Goal: Task Accomplishment & Management: Complete application form

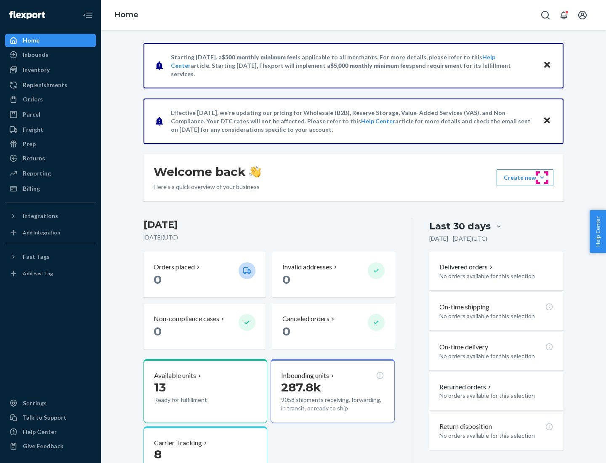
click at [542, 178] on button "Create new Create new inbound Create new order Create new product" at bounding box center [525, 177] width 57 height 17
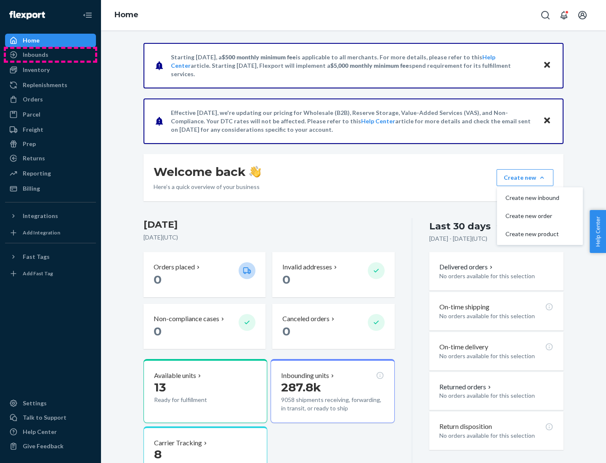
click at [51, 55] on div "Inbounds" at bounding box center [50, 55] width 89 height 12
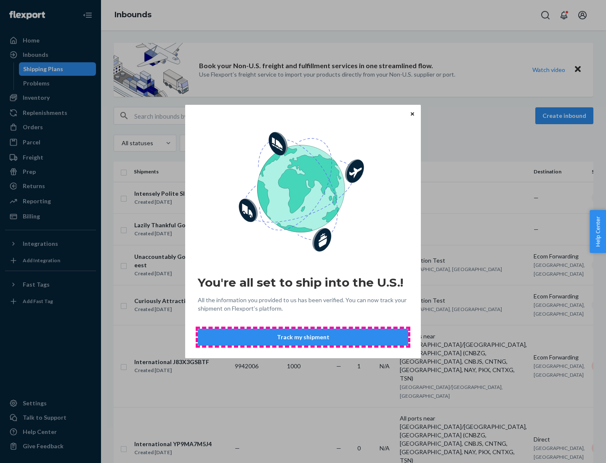
click at [303, 337] on button "Track my shipment" at bounding box center [303, 337] width 211 height 17
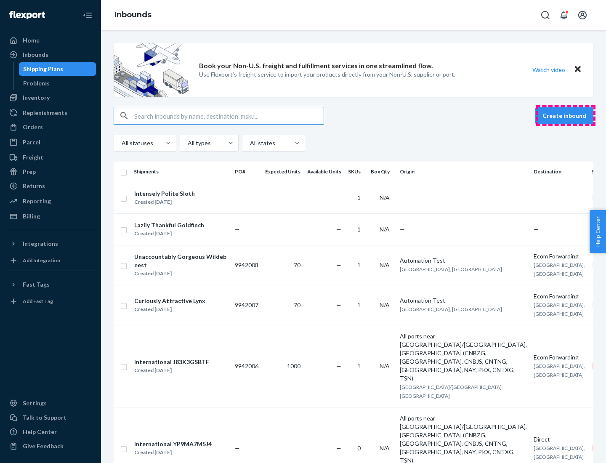
click at [566, 116] on button "Create inbound" at bounding box center [565, 115] width 58 height 17
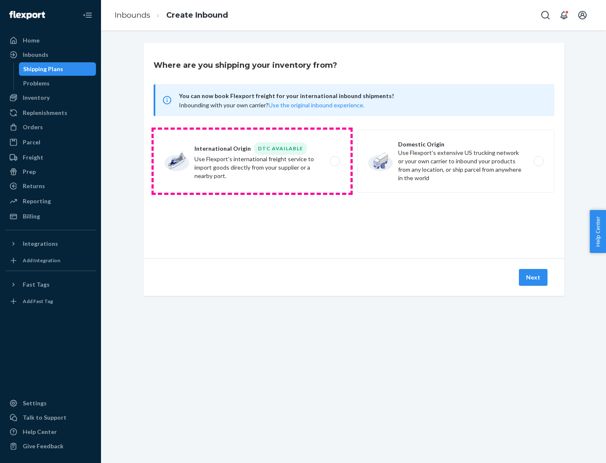
click at [252, 161] on label "International Origin DTC Available Use Flexport's international freight service…" at bounding box center [252, 161] width 197 height 63
click at [335, 161] on input "International Origin DTC Available Use Flexport's international freight service…" at bounding box center [337, 161] width 5 height 5
radio input "true"
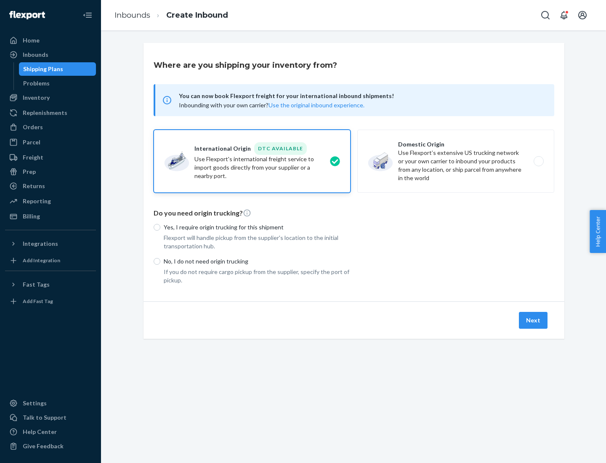
click at [257, 261] on p "No, I do not need origin trucking" at bounding box center [257, 261] width 187 height 8
click at [160, 261] on input "No, I do not need origin trucking" at bounding box center [157, 261] width 7 height 7
radio input "true"
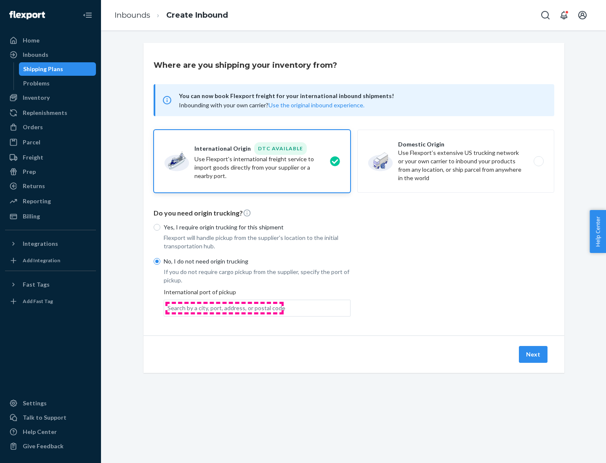
click at [224, 308] on div "Search by a city, port, address, or postal code" at bounding box center [227, 308] width 118 height 8
click at [168, 308] on input "Search by a city, port, address, or postal code" at bounding box center [168, 308] width 1 height 8
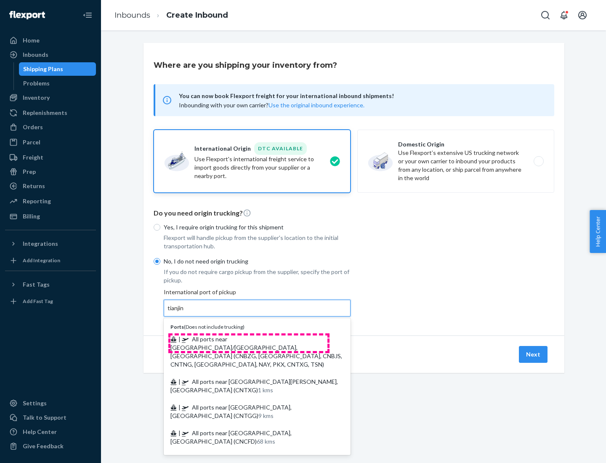
click at [249, 339] on span "| All ports near [GEOGRAPHIC_DATA]/[GEOGRAPHIC_DATA], [GEOGRAPHIC_DATA] (CNBZG,…" at bounding box center [257, 352] width 172 height 32
click at [185, 312] on input "tianjin" at bounding box center [176, 308] width 17 height 8
type input "All ports near [GEOGRAPHIC_DATA]/[GEOGRAPHIC_DATA], [GEOGRAPHIC_DATA] (CNBZG, […"
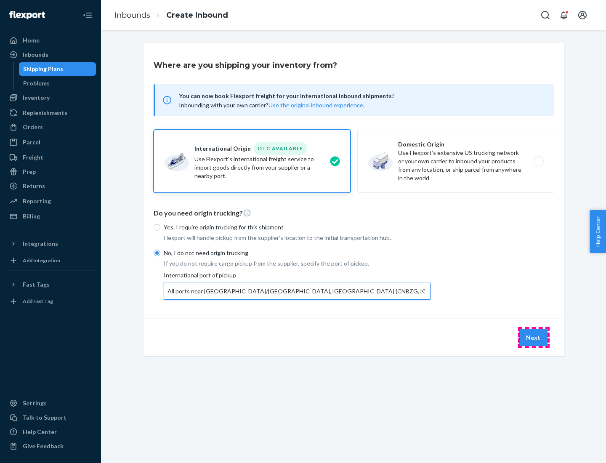
click at [534, 337] on button "Next" at bounding box center [533, 337] width 29 height 17
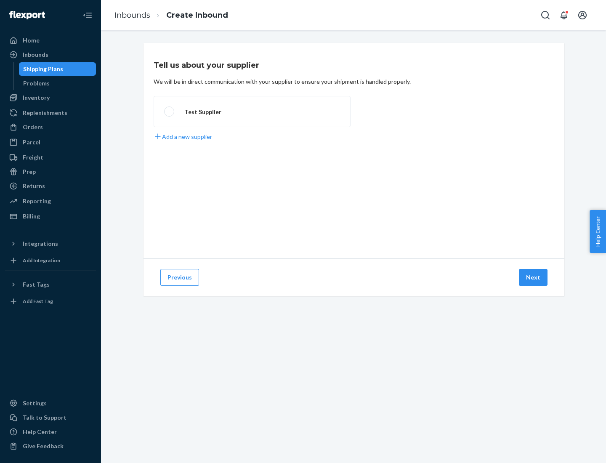
click at [252, 112] on label "Test Supplier" at bounding box center [252, 111] width 197 height 31
click at [170, 112] on input "Test Supplier" at bounding box center [166, 111] width 5 height 5
radio input "true"
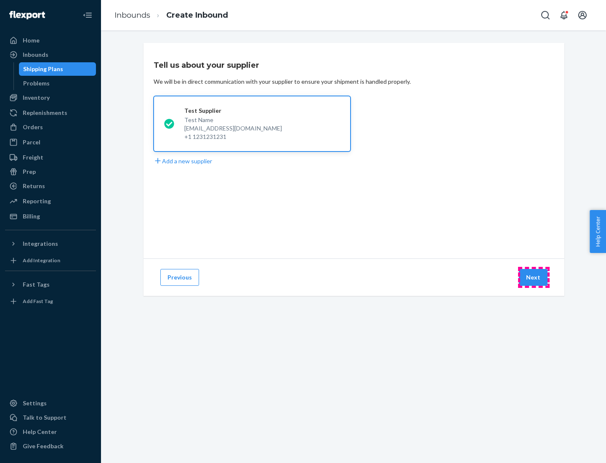
click at [534, 277] on button "Next" at bounding box center [533, 277] width 29 height 17
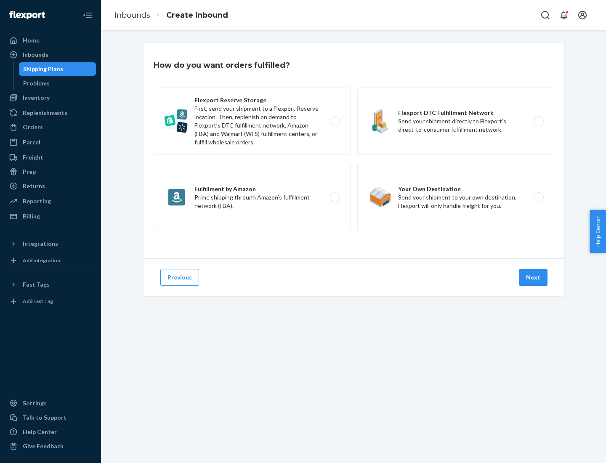
click at [252, 121] on label "Flexport Reserve Storage First, send your shipment to a Flexport Reserve locati…" at bounding box center [252, 121] width 197 height 67
click at [335, 121] on input "Flexport Reserve Storage First, send your shipment to a Flexport Reserve locati…" at bounding box center [337, 121] width 5 height 5
radio input "true"
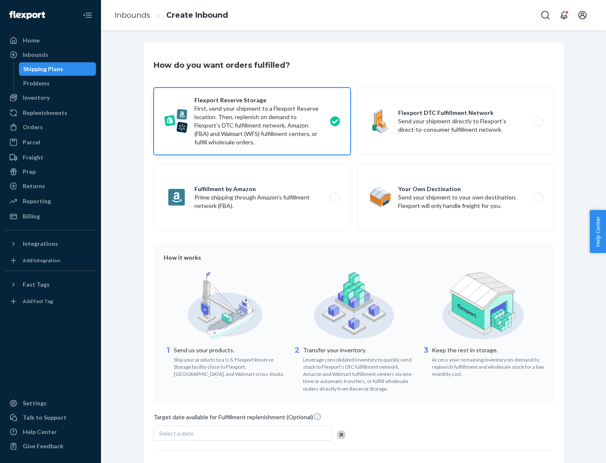
scroll to position [69, 0]
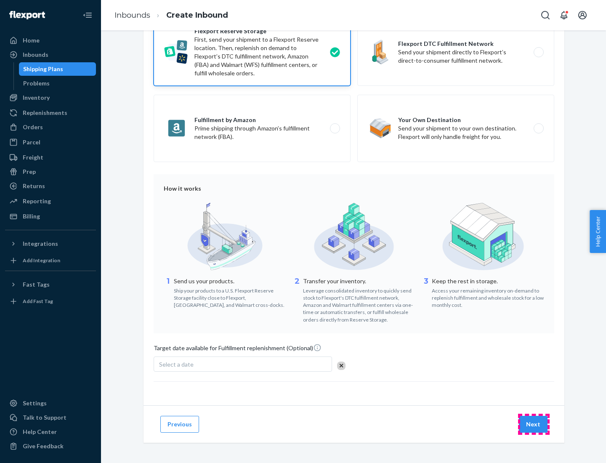
click at [534, 424] on button "Next" at bounding box center [533, 424] width 29 height 17
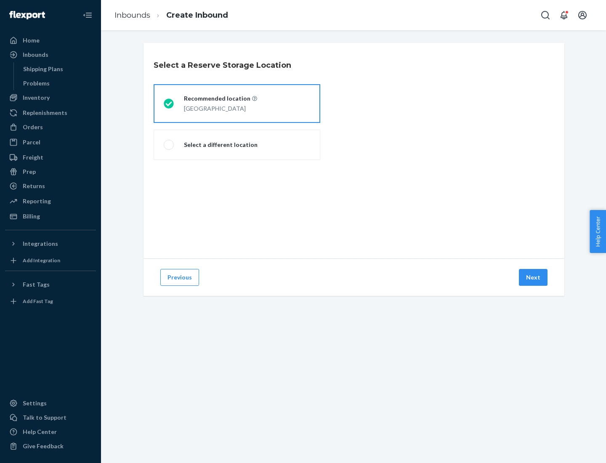
click at [237, 104] on div "[GEOGRAPHIC_DATA]" at bounding box center [220, 108] width 73 height 10
click at [169, 104] on input "Recommended location [GEOGRAPHIC_DATA]" at bounding box center [166, 103] width 5 height 5
click at [534, 277] on button "Next" at bounding box center [533, 277] width 29 height 17
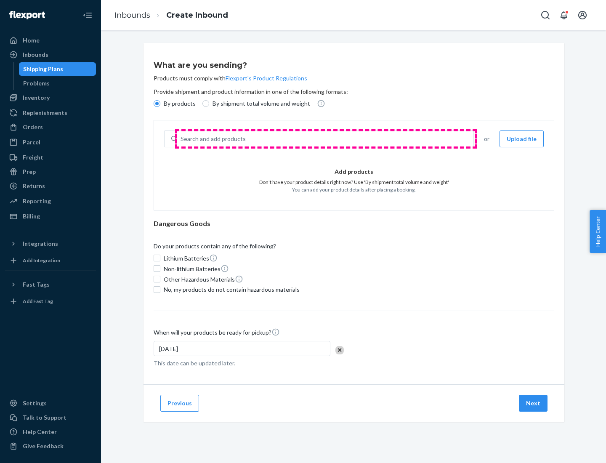
click at [326, 139] on div "Search and add products" at bounding box center [325, 138] width 296 height 15
click at [181, 139] on input "Search and add products" at bounding box center [181, 139] width 1 height 8
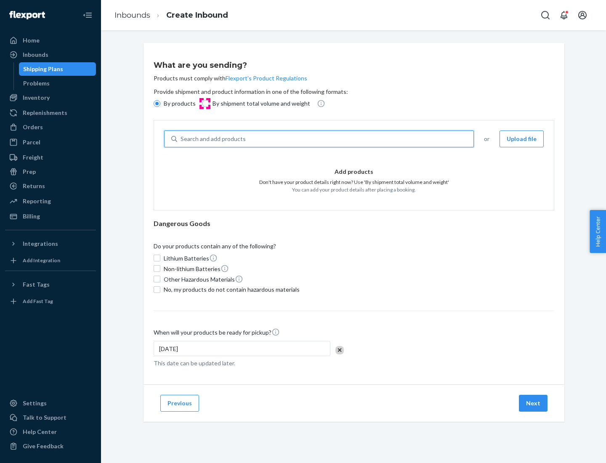
click at [205, 104] on input "By shipment total volume and weight" at bounding box center [206, 103] width 7 height 7
radio input "true"
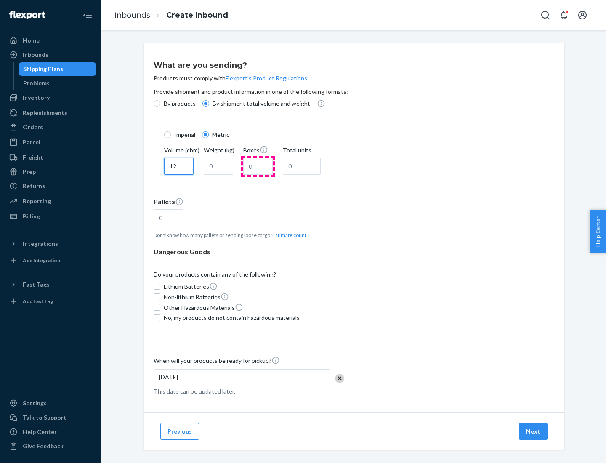
type input "12"
type input "22"
type input "222"
type input "121"
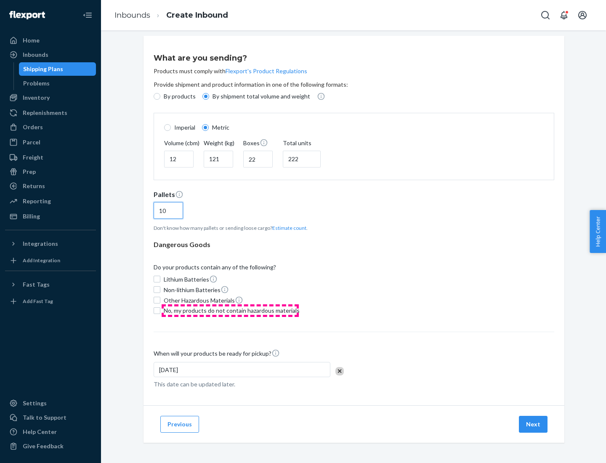
type input "10"
click at [230, 310] on span "No, my products do not contain hazardous materials" at bounding box center [232, 311] width 136 height 8
click at [160, 310] on input "No, my products do not contain hazardous materials" at bounding box center [157, 310] width 7 height 7
checkbox input "true"
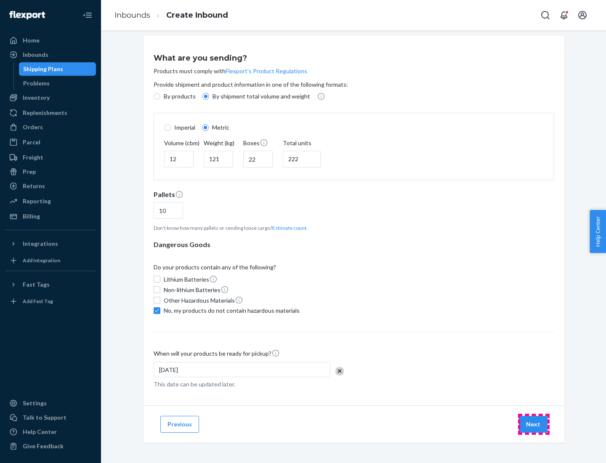
click at [534, 424] on button "Next" at bounding box center [533, 424] width 29 height 17
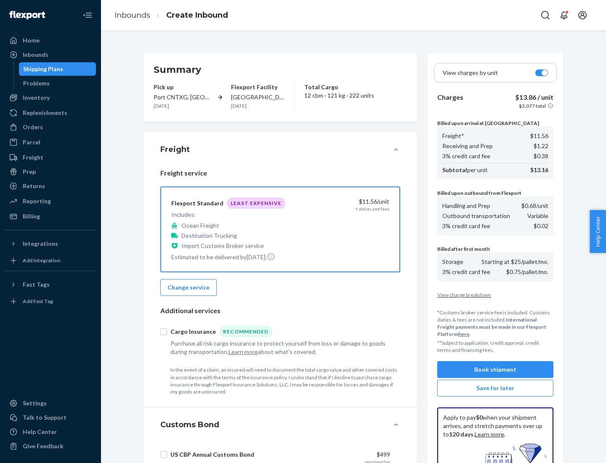
scroll to position [123, 0]
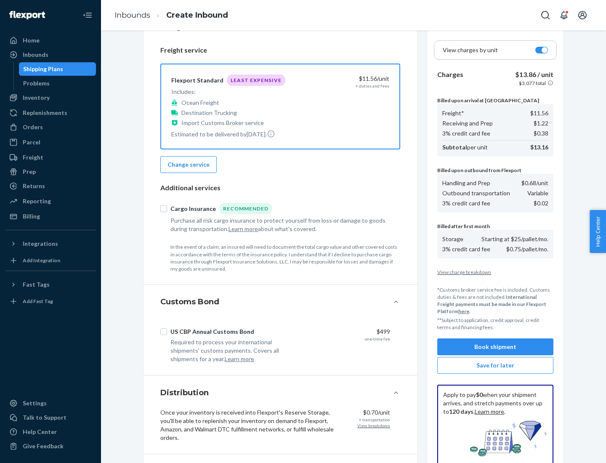
click at [496, 347] on button "Book shipment" at bounding box center [495, 347] width 116 height 17
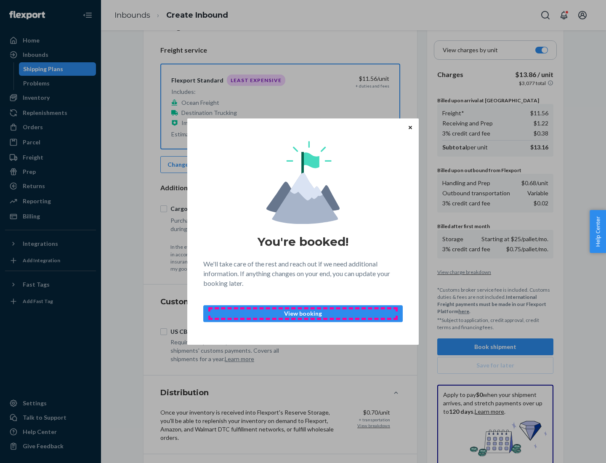
click at [303, 313] on p "View booking" at bounding box center [303, 313] width 185 height 8
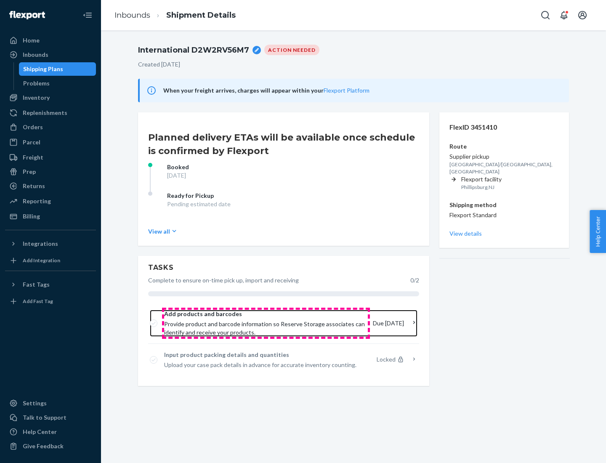
click at [266, 323] on span "Provide product and barcode information so Reserve Storage associates can ident…" at bounding box center [265, 328] width 202 height 17
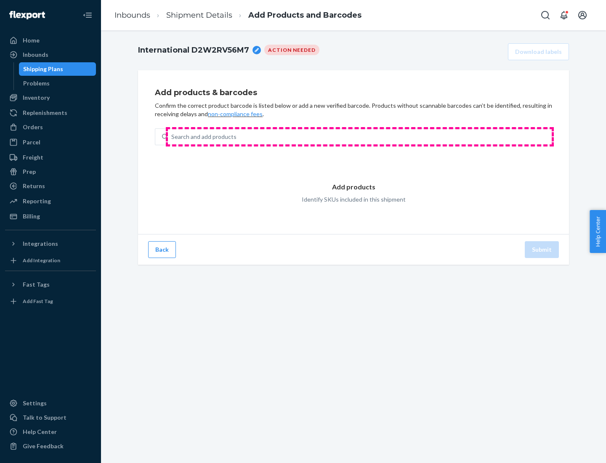
click at [360, 137] on div "Search and add products" at bounding box center [360, 136] width 384 height 15
click at [172, 137] on input "Search and add products" at bounding box center [171, 137] width 1 height 8
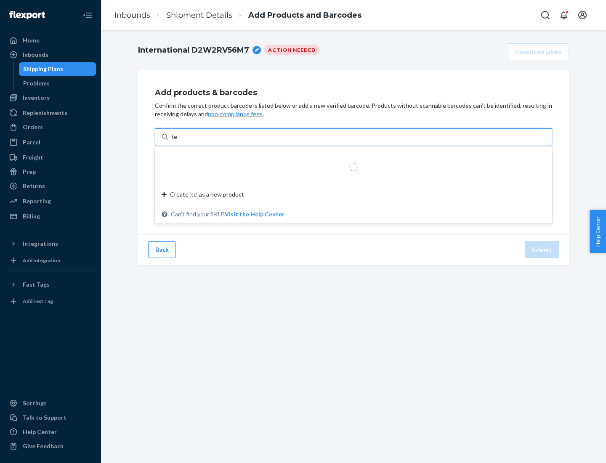
type input "test"
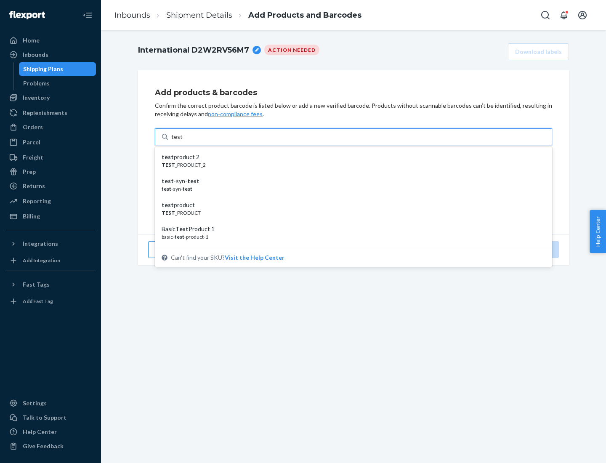
scroll to position [32, 0]
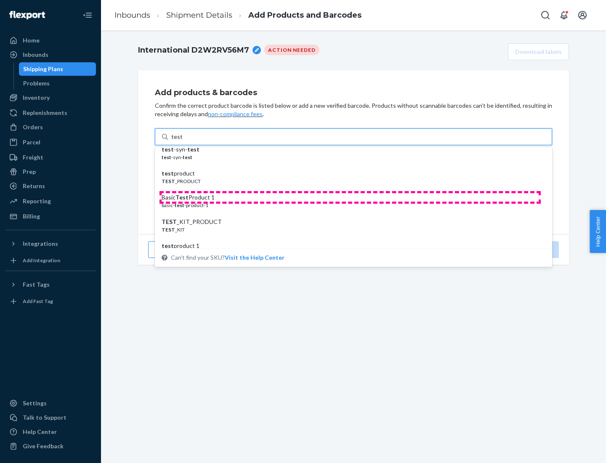
click at [350, 197] on div "Basic Test Product 1" at bounding box center [350, 197] width 377 height 8
click at [182, 141] on input "test" at bounding box center [176, 137] width 11 height 8
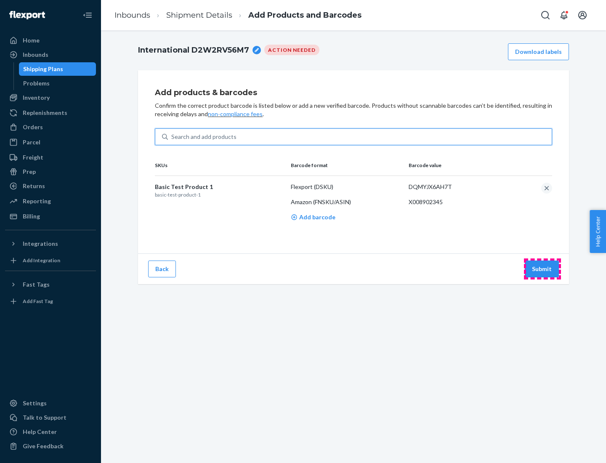
click at [542, 269] on button "Submit" at bounding box center [542, 269] width 34 height 17
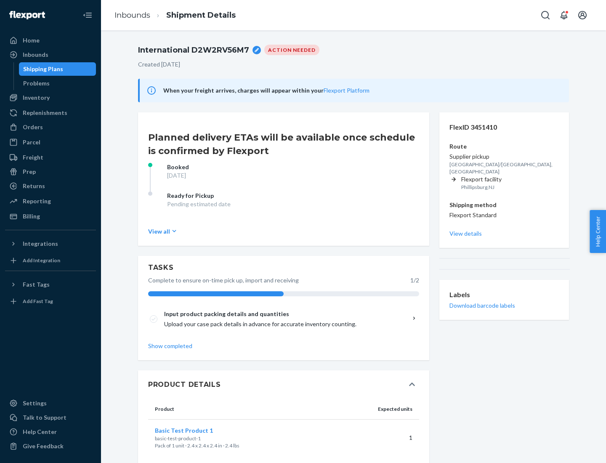
scroll to position [15, 0]
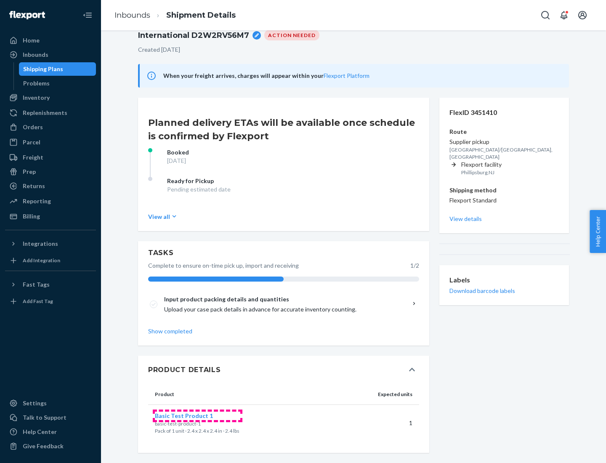
click at [197, 416] on span "Basic Test Product 1" at bounding box center [184, 415] width 58 height 7
